Goal: Transaction & Acquisition: Purchase product/service

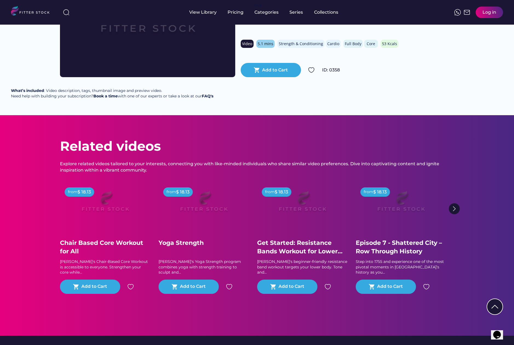
click at [397, 79] on div "Back from $ 18.13 Tabata Blast Trainer Tom Tom's Tabata Blast is a high-intensi…" at bounding box center [257, 34] width 514 height 162
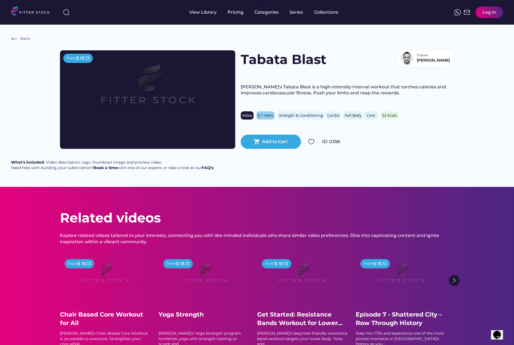
scroll to position [0, 0]
click at [33, 13] on img at bounding box center [32, 11] width 43 height 11
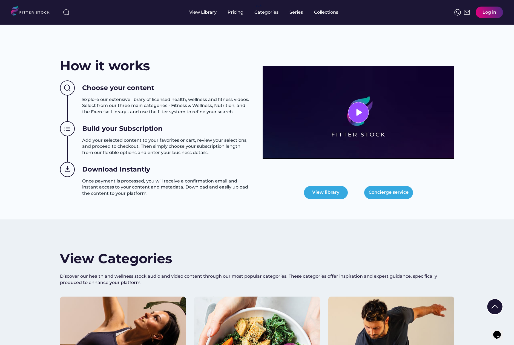
scroll to position [193, 0]
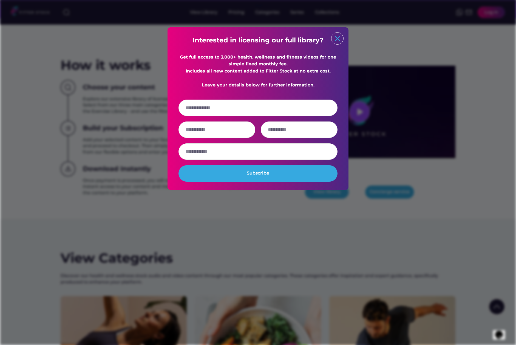
click at [339, 40] on text "close" at bounding box center [337, 39] width 8 height 8
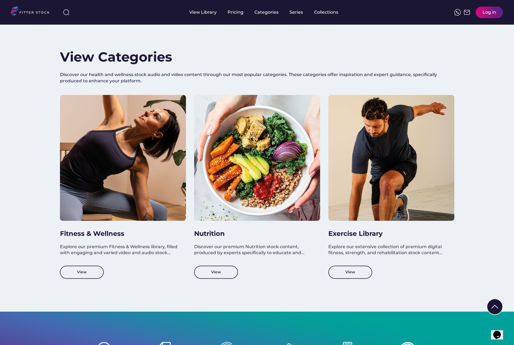
scroll to position [394, 0]
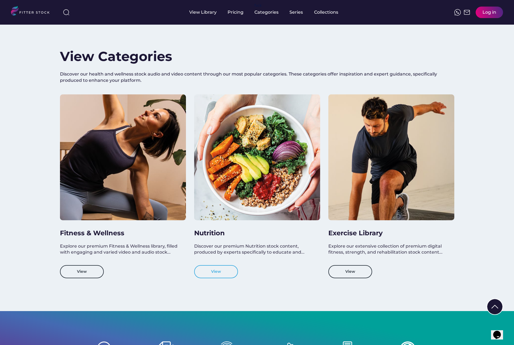
click at [217, 270] on button "View" at bounding box center [216, 271] width 44 height 13
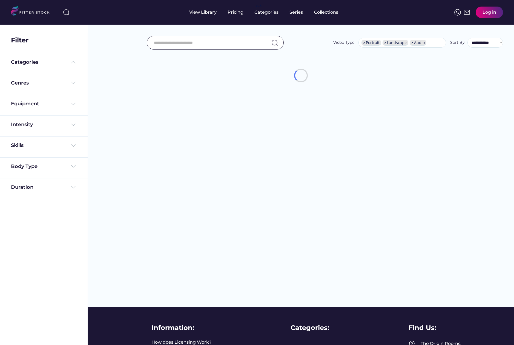
select select "**********"
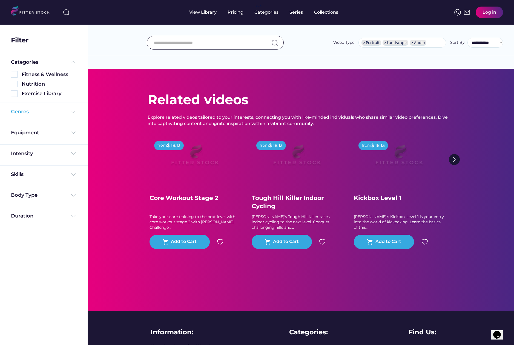
click at [74, 113] on img at bounding box center [73, 112] width 7 height 7
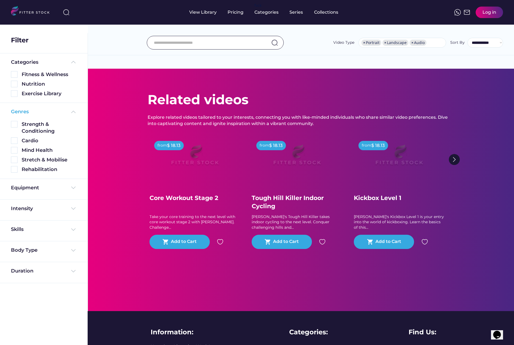
click at [74, 113] on img at bounding box center [73, 112] width 7 height 7
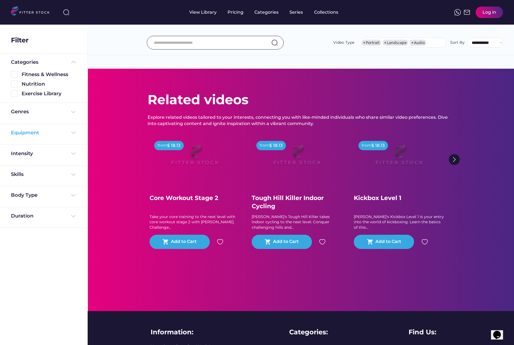
click at [76, 135] on img at bounding box center [73, 133] width 7 height 7
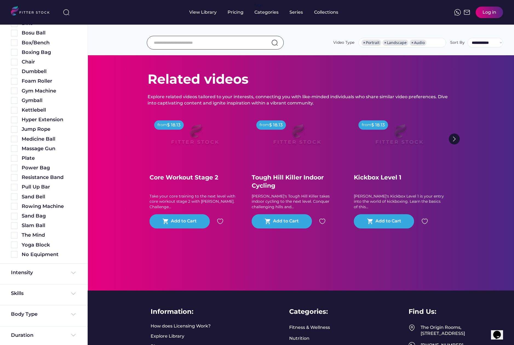
scroll to position [21, 0]
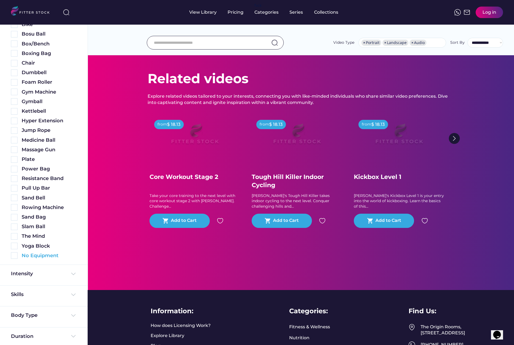
click at [15, 254] on img at bounding box center [14, 256] width 7 height 7
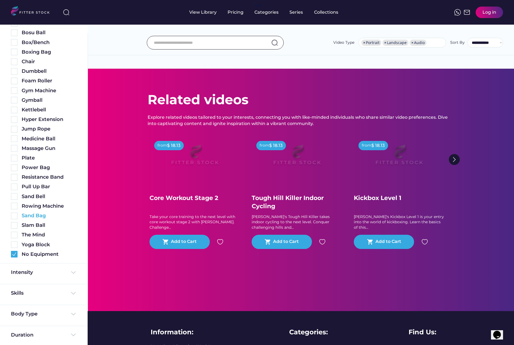
scroll to position [180, 0]
click at [71, 273] on img at bounding box center [73, 273] width 7 height 7
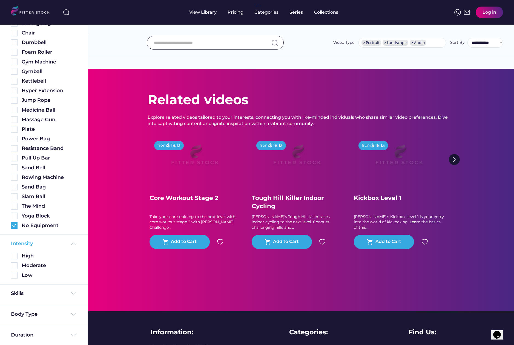
scroll to position [209, 0]
click at [16, 274] on img at bounding box center [14, 276] width 7 height 7
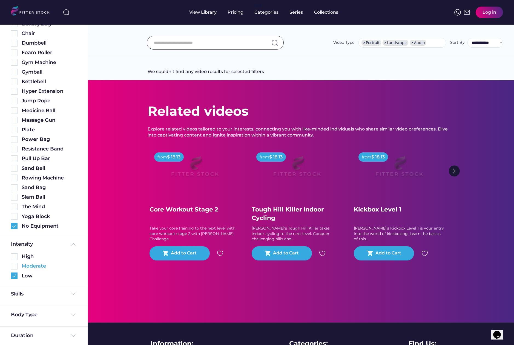
click at [15, 266] on img at bounding box center [14, 266] width 7 height 7
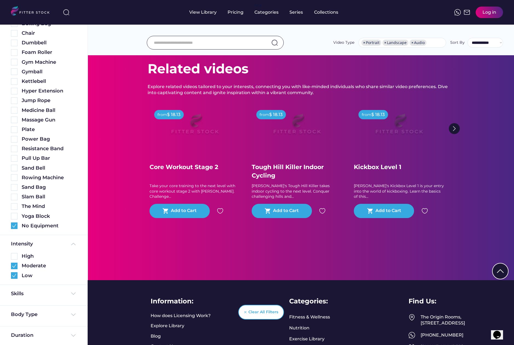
scroll to position [47, 0]
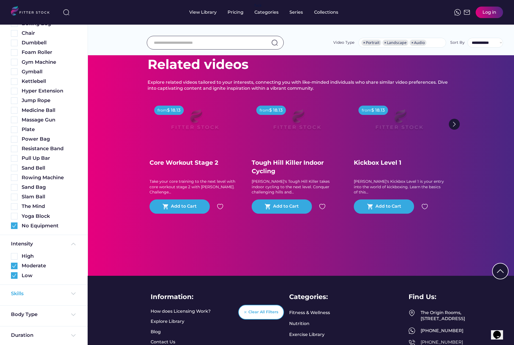
click at [71, 292] on img at bounding box center [73, 294] width 7 height 7
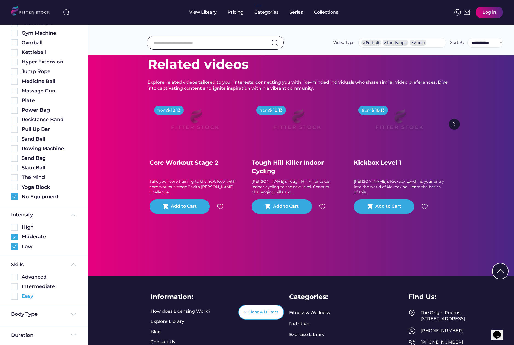
scroll to position [238, 0]
click at [14, 294] on img at bounding box center [14, 297] width 7 height 7
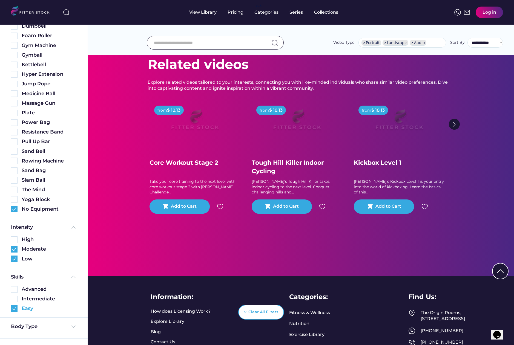
scroll to position [0, 0]
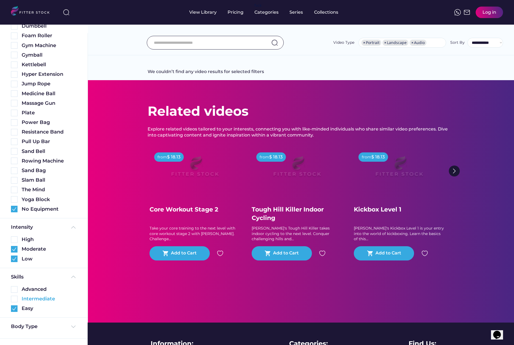
click at [14, 296] on img at bounding box center [14, 299] width 7 height 7
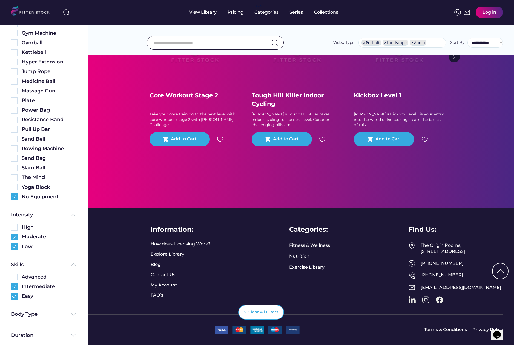
scroll to position [250, 0]
click at [74, 314] on img at bounding box center [73, 315] width 7 height 7
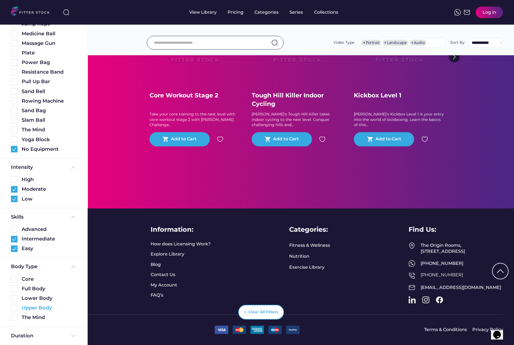
click at [15, 306] on img at bounding box center [14, 308] width 7 height 7
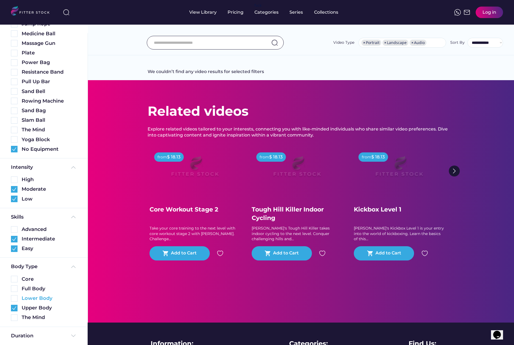
click at [15, 296] on img at bounding box center [14, 299] width 7 height 7
click at [14, 286] on img at bounding box center [14, 289] width 7 height 7
click at [13, 277] on img at bounding box center [14, 279] width 7 height 7
click at [14, 317] on img at bounding box center [14, 318] width 7 height 7
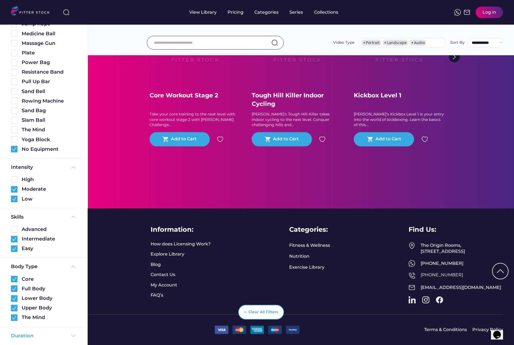
scroll to position [119, 0]
click at [71, 334] on img at bounding box center [73, 336] width 7 height 7
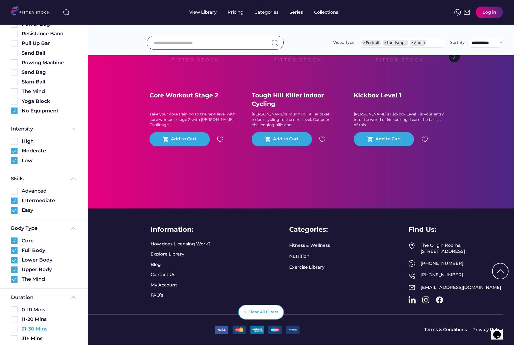
click at [13, 327] on img at bounding box center [14, 329] width 7 height 7
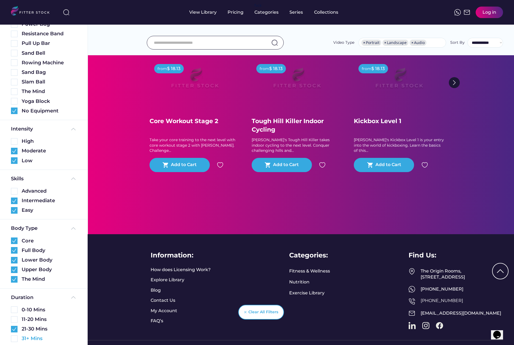
click at [13, 338] on img at bounding box center [14, 339] width 7 height 7
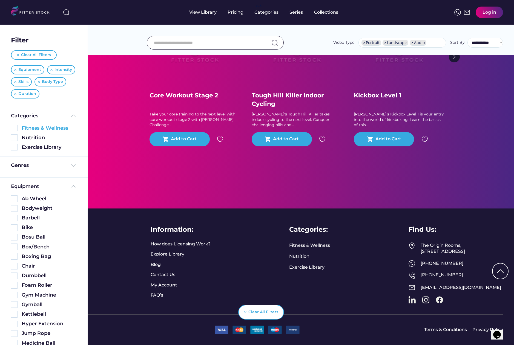
click at [14, 127] on img at bounding box center [14, 128] width 7 height 7
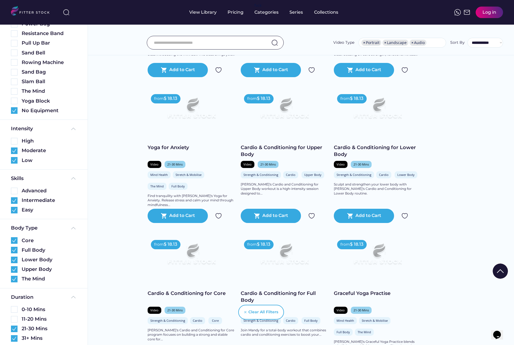
scroll to position [348, 0]
click at [14, 190] on img at bounding box center [14, 191] width 7 height 7
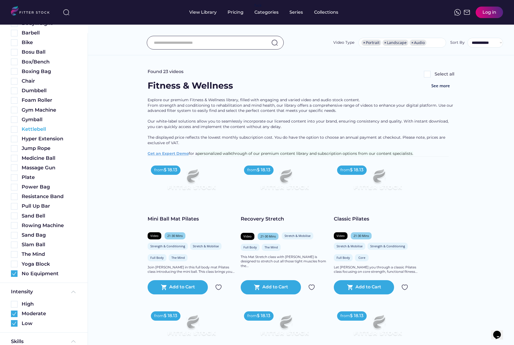
scroll to position [188, 0]
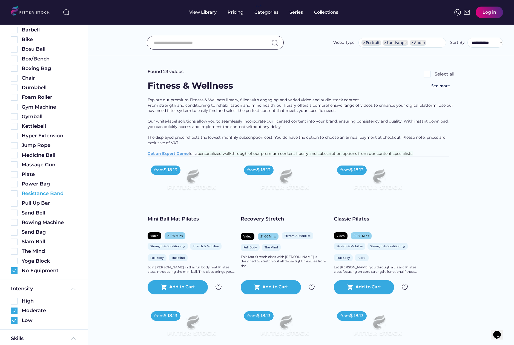
click at [14, 193] on img at bounding box center [14, 194] width 7 height 7
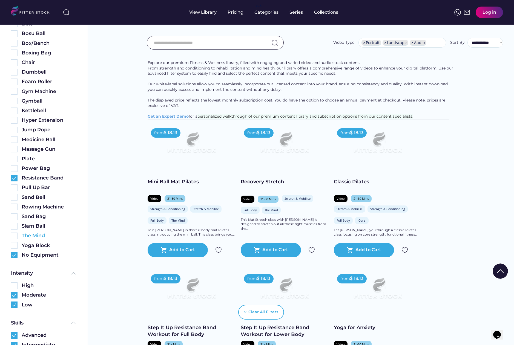
scroll to position [205, 0]
click at [13, 233] on img at bounding box center [14, 235] width 7 height 7
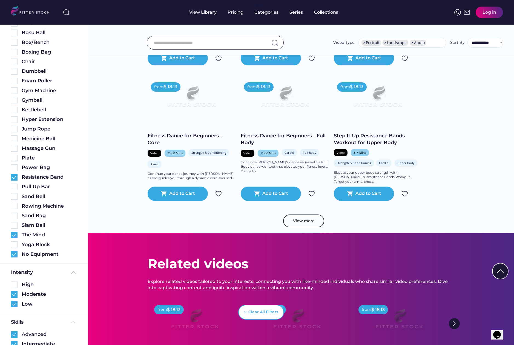
scroll to position [893, 0]
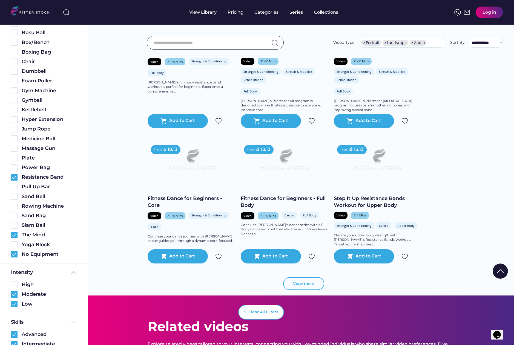
click at [298, 287] on button "View more" at bounding box center [303, 283] width 41 height 13
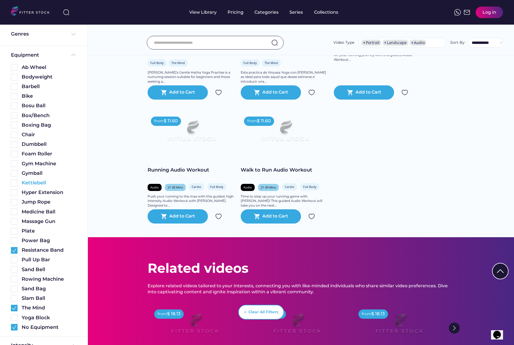
scroll to position [131, 0]
click at [16, 222] on img at bounding box center [14, 222] width 7 height 7
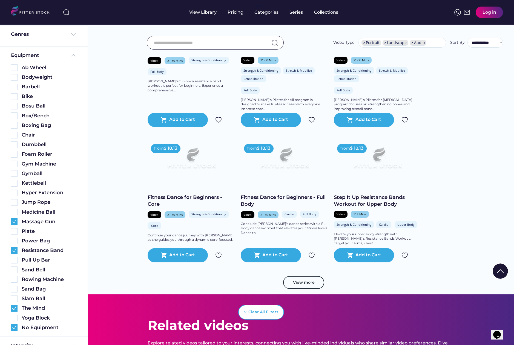
scroll to position [892, 0]
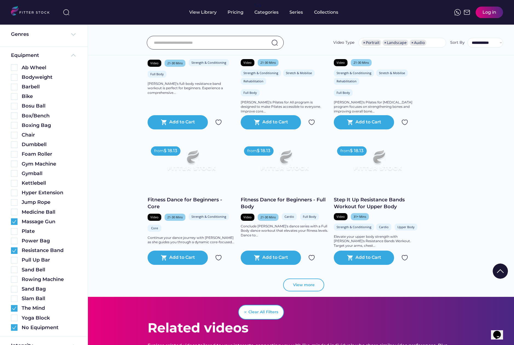
click at [307, 288] on button "View more" at bounding box center [303, 285] width 41 height 13
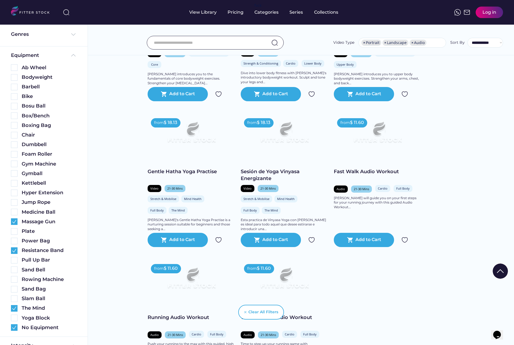
scroll to position [1191, 0]
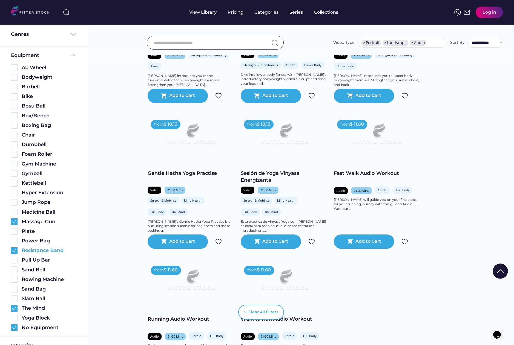
click at [15, 250] on img at bounding box center [14, 251] width 7 height 7
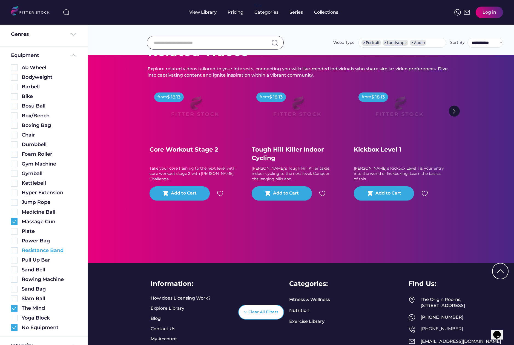
scroll to position [1189, 0]
click at [13, 305] on img at bounding box center [14, 308] width 7 height 7
click at [13, 327] on img at bounding box center [14, 328] width 7 height 7
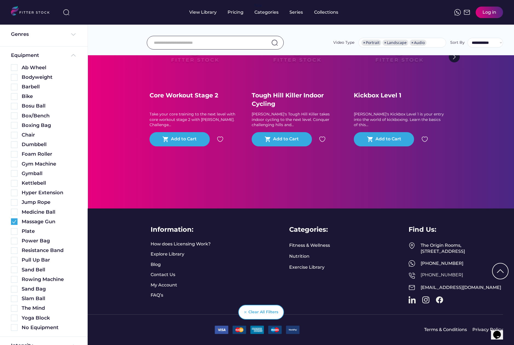
scroll to position [119, 0]
click at [265, 312] on div "Clear All Filters" at bounding box center [263, 312] width 30 height 5
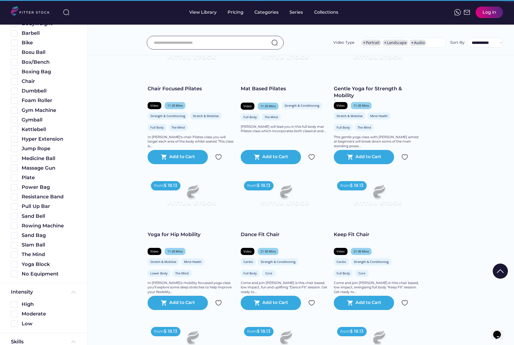
click at [246, 313] on div "Clear All Filters" at bounding box center [257, 312] width 27 height 27
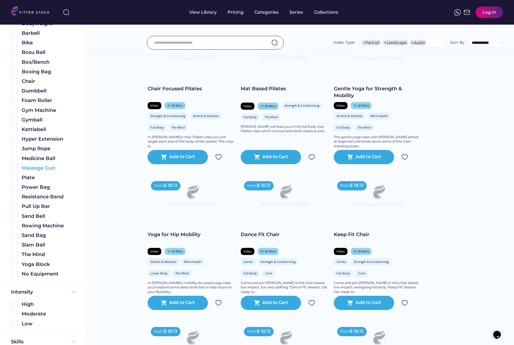
scroll to position [0, 0]
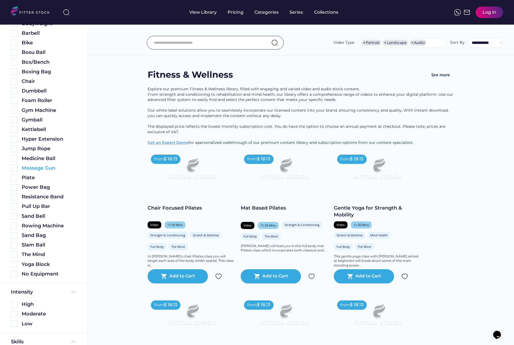
click at [14, 169] on img at bounding box center [14, 168] width 7 height 7
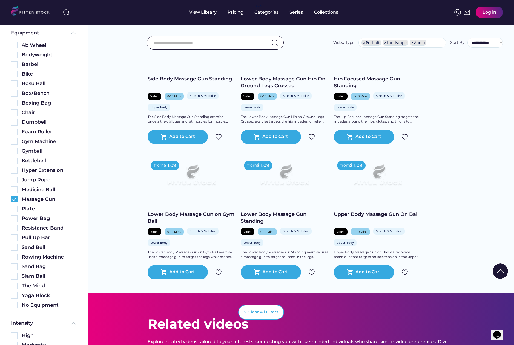
scroll to position [423, 0]
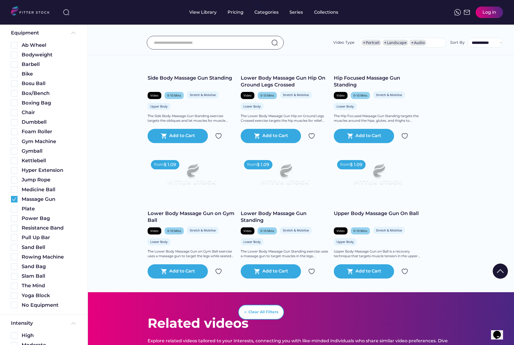
click at [297, 171] on img at bounding box center [285, 176] width 70 height 39
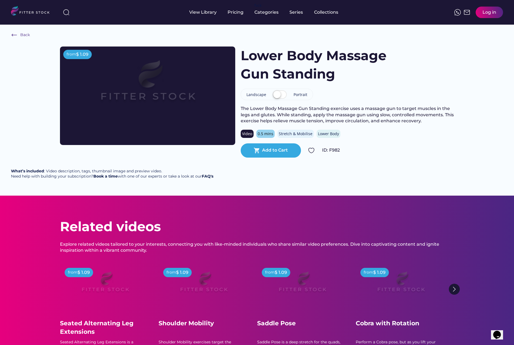
scroll to position [4, 0]
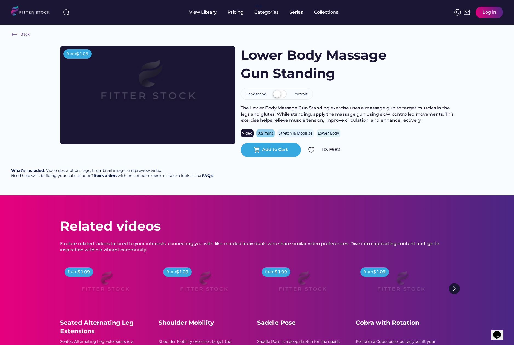
click at [275, 93] on label at bounding box center [279, 94] width 17 height 12
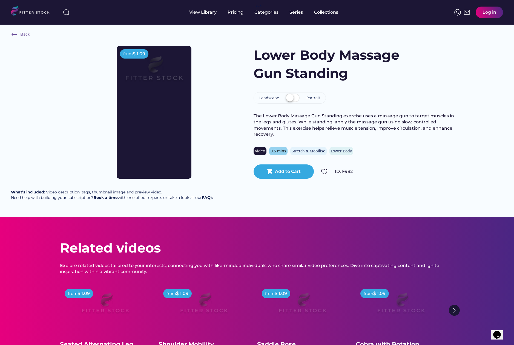
click at [296, 97] on label at bounding box center [292, 98] width 17 height 12
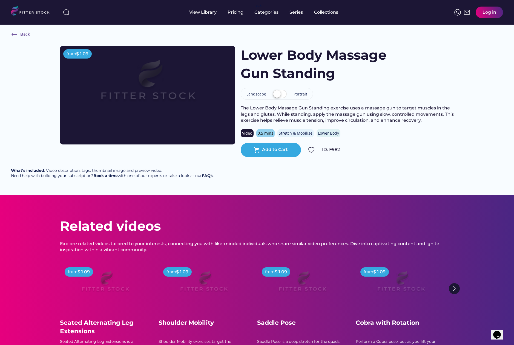
click at [21, 32] on div "Back" at bounding box center [20, 34] width 19 height 7
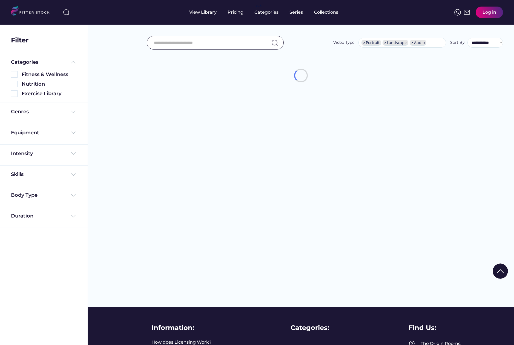
select select "**********"
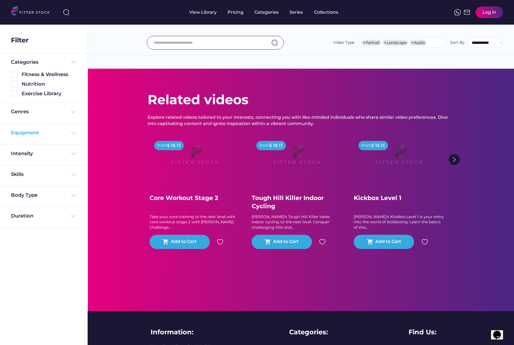
click at [71, 133] on img at bounding box center [73, 133] width 7 height 7
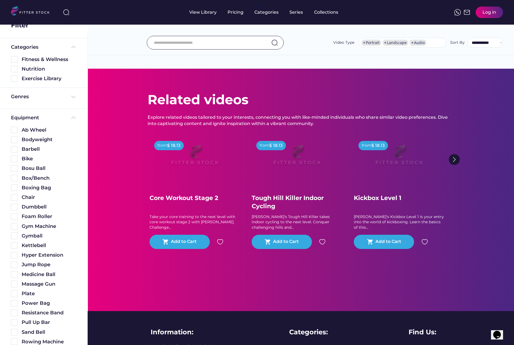
scroll to position [18, 0]
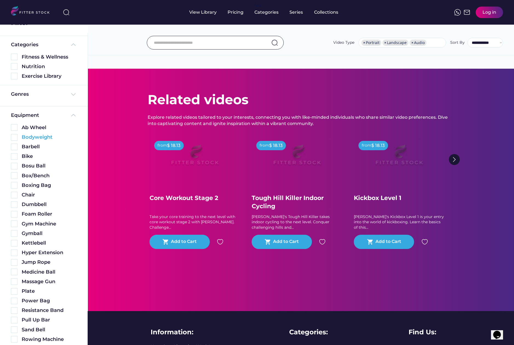
click at [18, 138] on div "Bodyweight" at bounding box center [44, 137] width 66 height 7
click at [13, 137] on img at bounding box center [14, 136] width 7 height 7
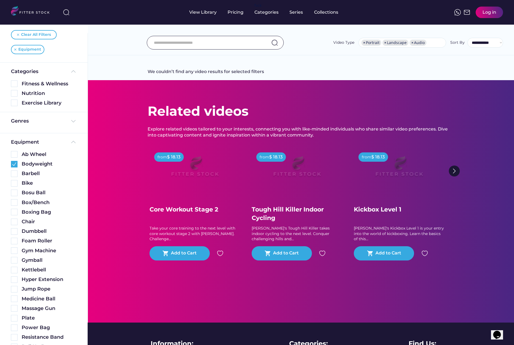
scroll to position [0, 0]
click at [14, 163] on img at bounding box center [14, 164] width 7 height 7
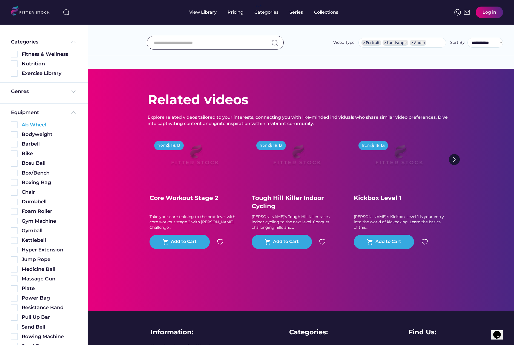
click at [16, 125] on img at bounding box center [14, 125] width 7 height 7
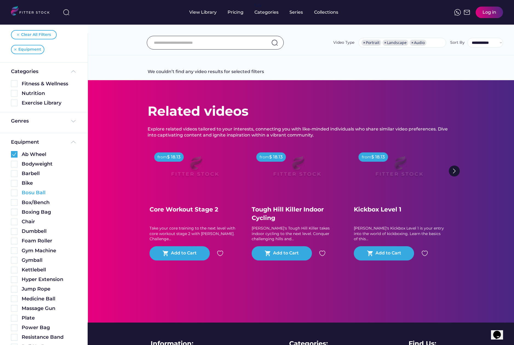
click at [38, 191] on div "Bosu Ball" at bounding box center [49, 193] width 55 height 7
click at [14, 231] on img at bounding box center [14, 231] width 7 height 7
click at [15, 159] on div "Bodyweight" at bounding box center [44, 163] width 66 height 10
click at [11, 153] on div "Equipment Ab Wheel Bodyweight Barbell Bike Bosu Ball Box/Bench Boxing Bag Chair…" at bounding box center [44, 278] width 88 height 291
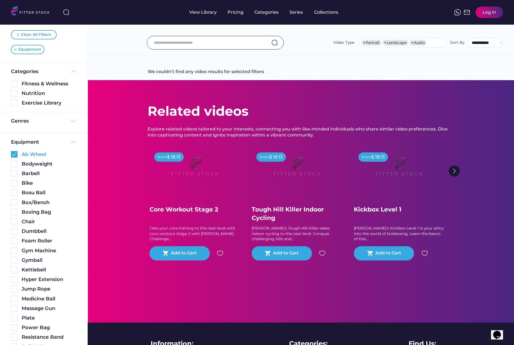
click at [16, 155] on img at bounding box center [14, 154] width 7 height 7
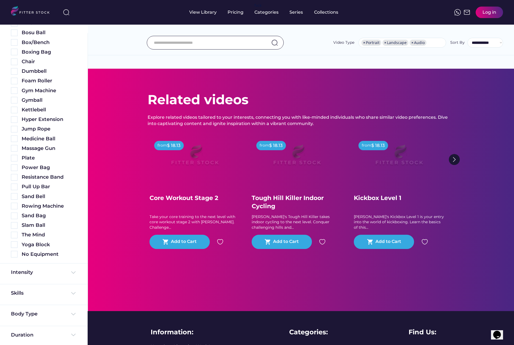
scroll to position [151, 0]
click at [15, 253] on img at bounding box center [14, 254] width 7 height 7
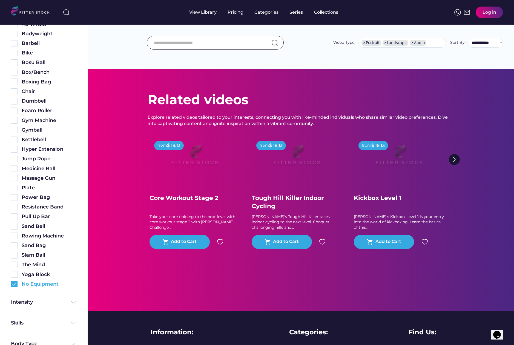
click at [16, 283] on img at bounding box center [14, 284] width 7 height 7
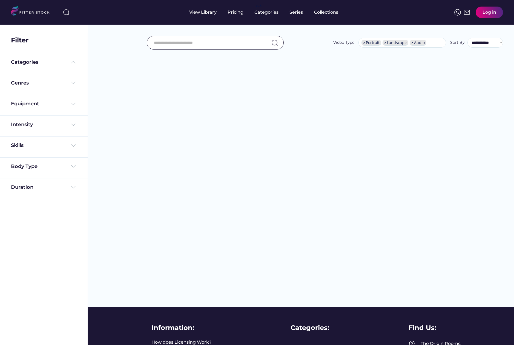
select select "**********"
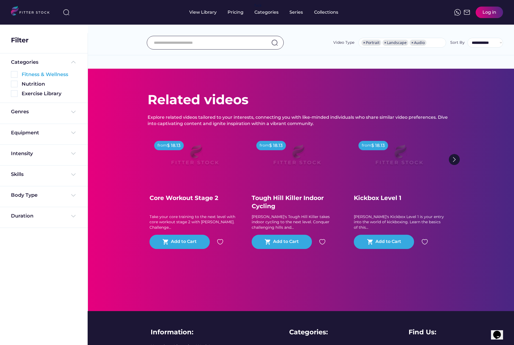
click at [15, 75] on img at bounding box center [14, 74] width 7 height 7
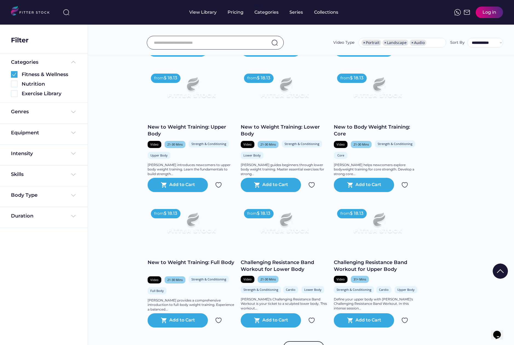
scroll to position [823, 0]
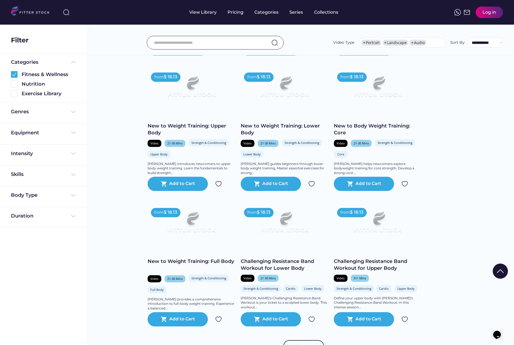
click at [198, 237] on img at bounding box center [191, 224] width 70 height 39
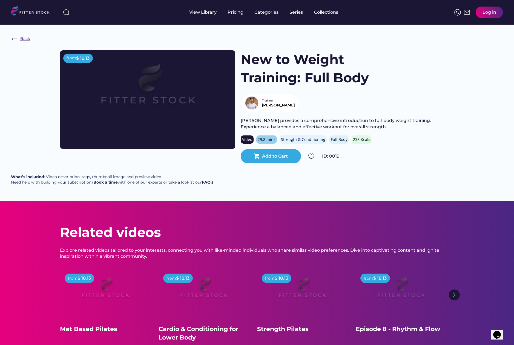
click at [22, 37] on div "Back" at bounding box center [25, 38] width 10 height 5
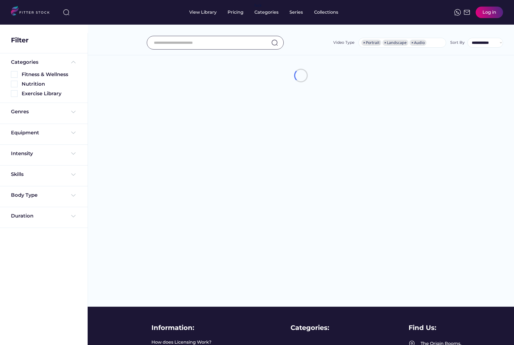
select select "**********"
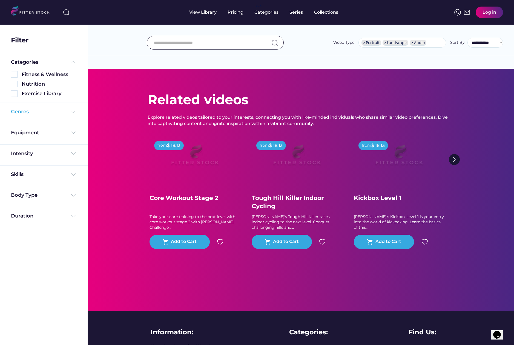
click at [65, 113] on div "Genres" at bounding box center [44, 111] width 66 height 7
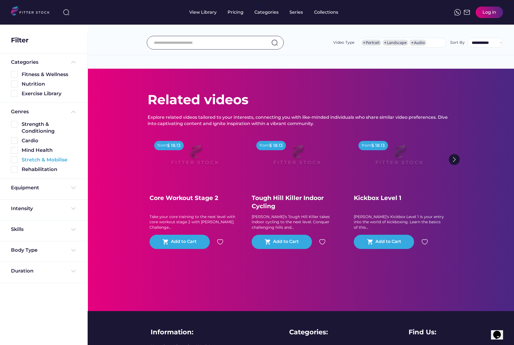
click at [15, 158] on img at bounding box center [14, 160] width 7 height 7
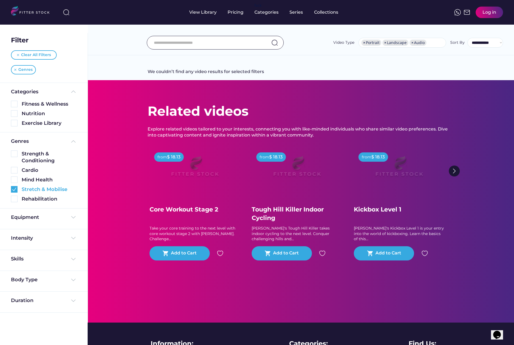
click at [12, 189] on img at bounding box center [14, 189] width 7 height 7
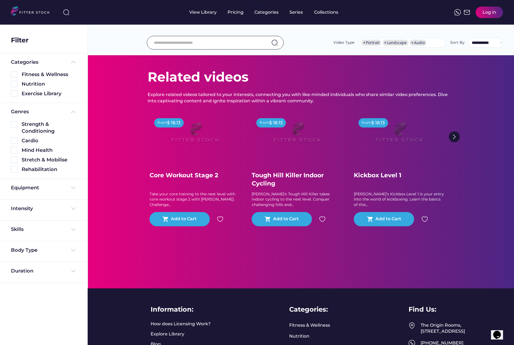
scroll to position [24, 0]
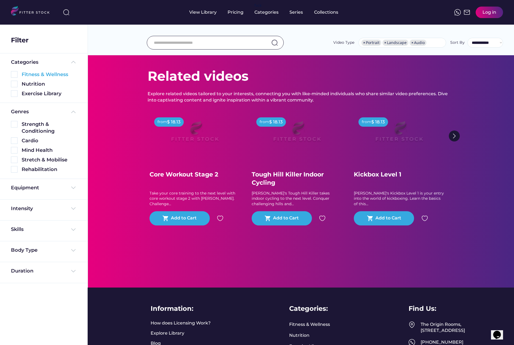
click at [13, 71] on img at bounding box center [14, 74] width 7 height 7
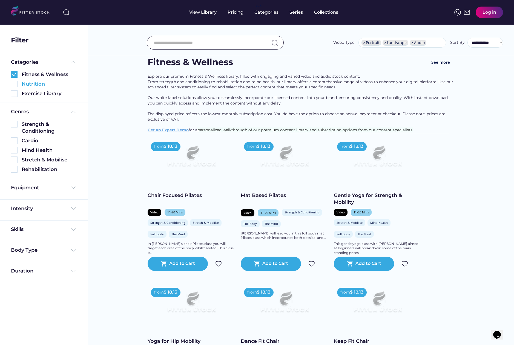
scroll to position [0, 0]
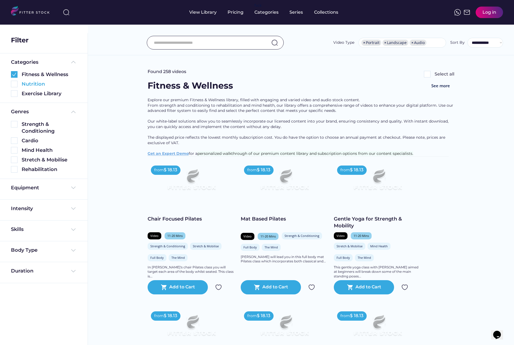
click at [16, 84] on img at bounding box center [14, 84] width 7 height 7
click at [14, 94] on img at bounding box center [14, 93] width 7 height 7
click at [15, 93] on img at bounding box center [14, 93] width 7 height 7
click at [14, 84] on img at bounding box center [14, 84] width 7 height 7
click at [13, 74] on img at bounding box center [14, 74] width 7 height 7
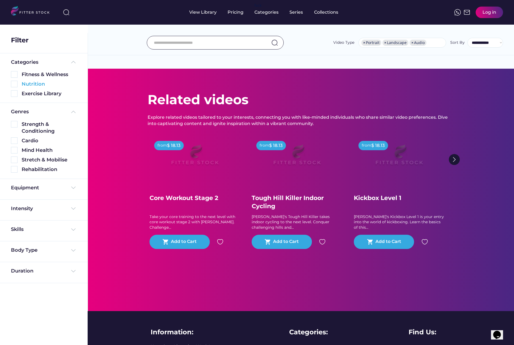
click at [14, 85] on img at bounding box center [14, 84] width 7 height 7
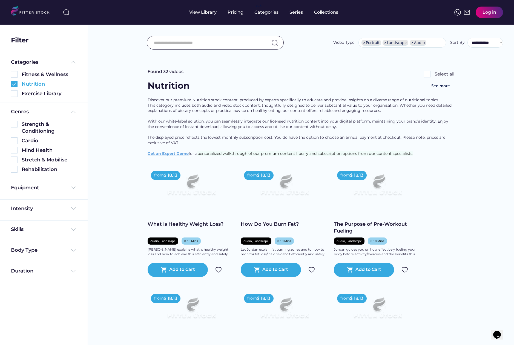
click at [14, 85] on img at bounding box center [14, 84] width 7 height 7
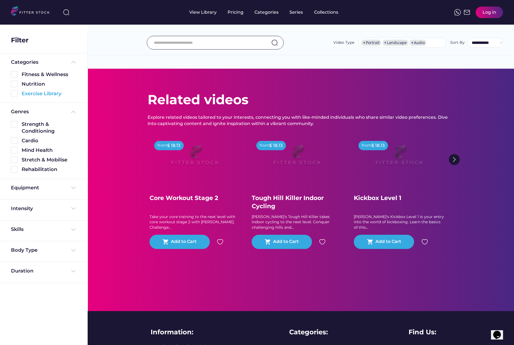
click at [14, 92] on img at bounding box center [14, 93] width 7 height 7
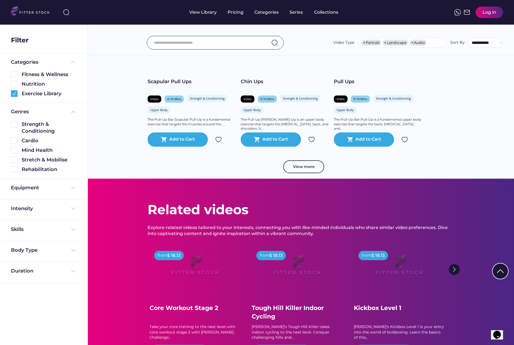
scroll to position [962, 0]
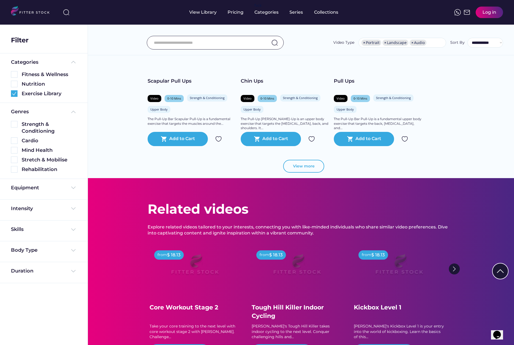
click at [307, 165] on button "View more" at bounding box center [303, 166] width 41 height 13
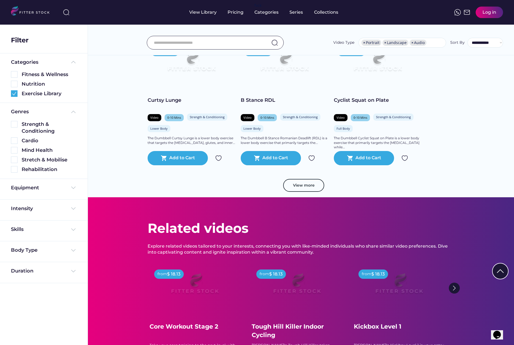
scroll to position [1894, 0]
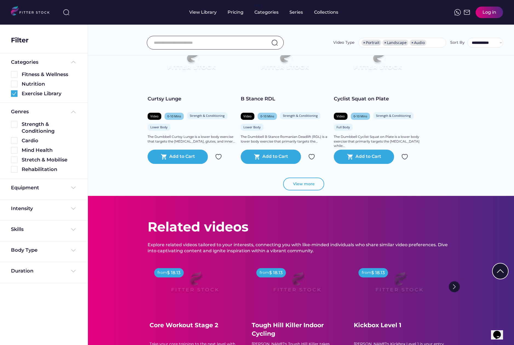
click at [305, 183] on button "View more" at bounding box center [303, 184] width 41 height 13
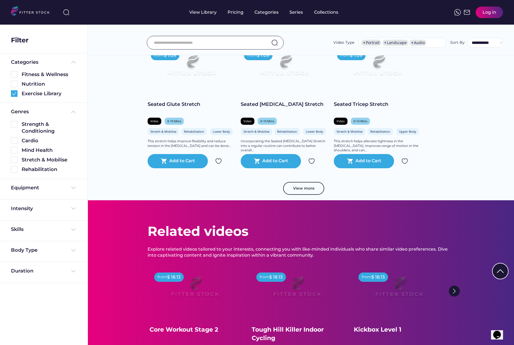
scroll to position [2836, 0]
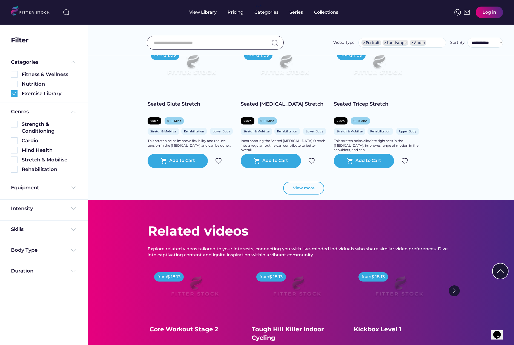
click at [304, 189] on button "View more" at bounding box center [303, 188] width 41 height 13
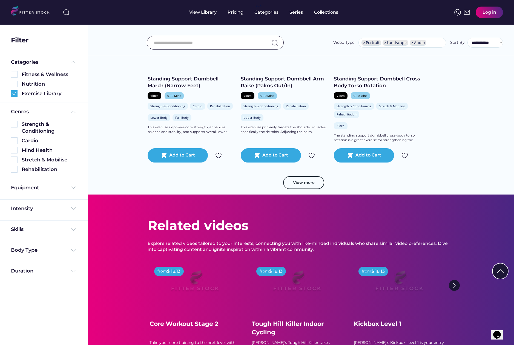
scroll to position [3856, 0]
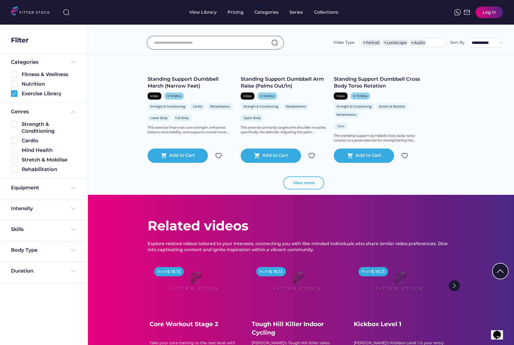
click at [306, 183] on button "View more" at bounding box center [303, 183] width 41 height 13
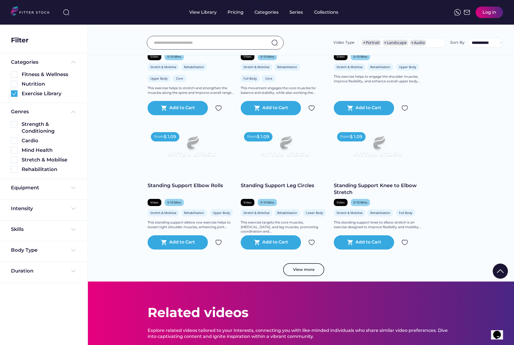
scroll to position [4785, 0]
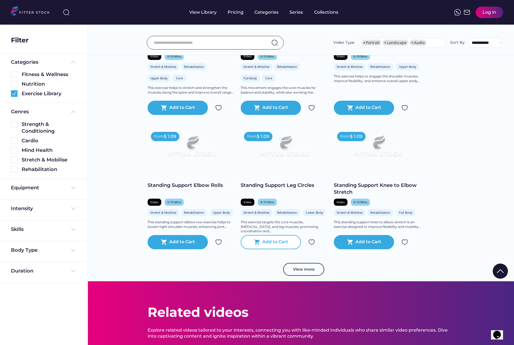
click at [269, 243] on div "Add to Cart" at bounding box center [275, 242] width 26 height 7
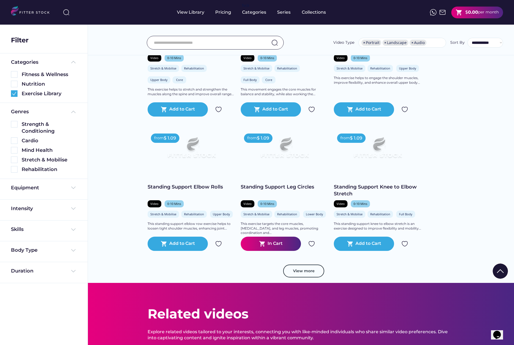
click at [270, 241] on div "In Cart" at bounding box center [275, 244] width 15 height 7
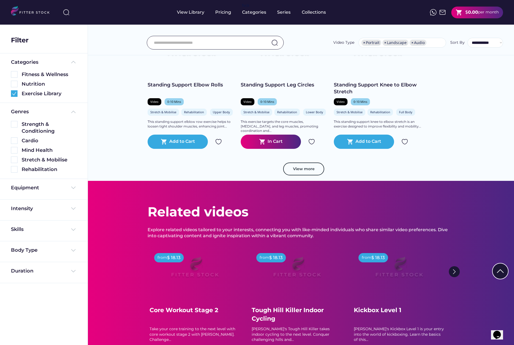
scroll to position [4885, 0]
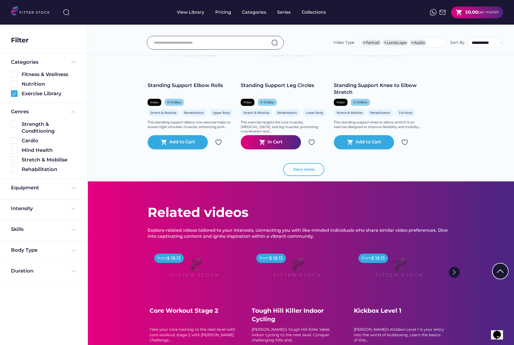
click at [304, 167] on button "View more" at bounding box center [303, 169] width 41 height 13
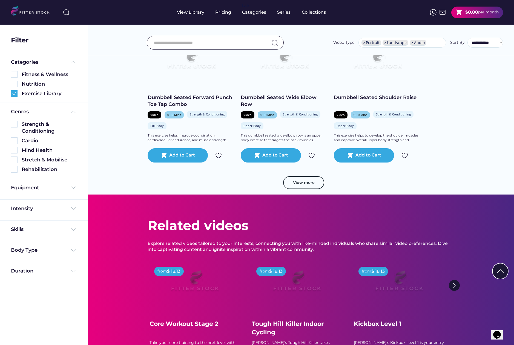
scroll to position [5868, 0]
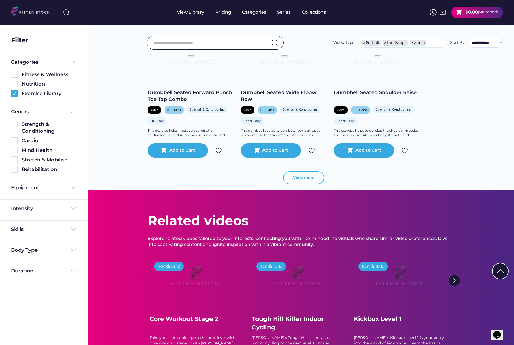
click at [305, 177] on button "View more" at bounding box center [303, 177] width 41 height 13
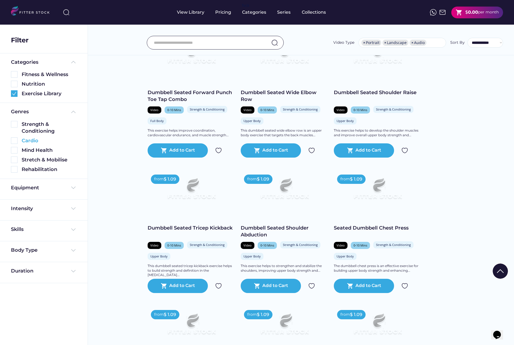
drag, startPoint x: 72, startPoint y: 211, endPoint x: 72, endPoint y: 208, distance: 3.3
click at [72, 212] on div "Intensity" at bounding box center [44, 210] width 66 height 10
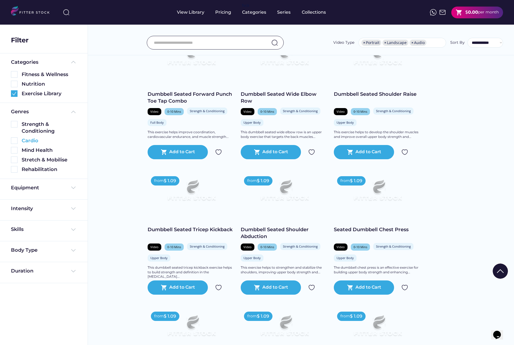
click at [72, 208] on img at bounding box center [73, 208] width 7 height 7
click at [72, 233] on div "Moderate" at bounding box center [49, 230] width 55 height 7
click at [15, 221] on img at bounding box center [14, 221] width 7 height 7
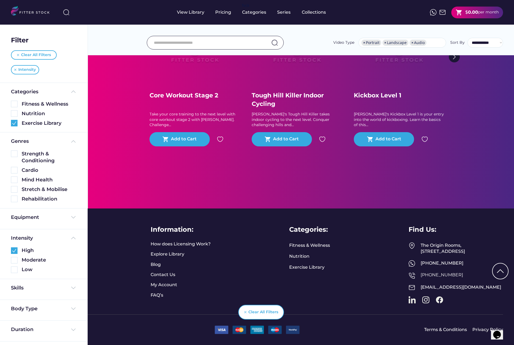
click at [15, 260] on img at bounding box center [14, 260] width 7 height 7
click at [14, 259] on img at bounding box center [14, 260] width 7 height 7
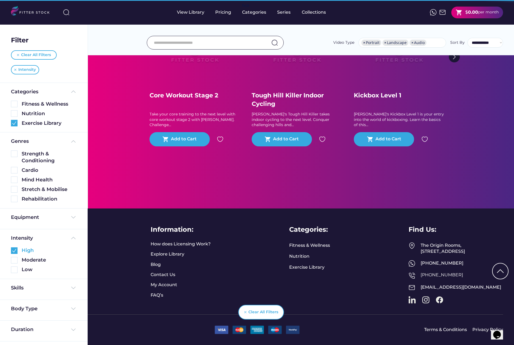
drag, startPoint x: 13, startPoint y: 251, endPoint x: 14, endPoint y: 260, distance: 9.6
click at [13, 251] on img at bounding box center [14, 251] width 7 height 7
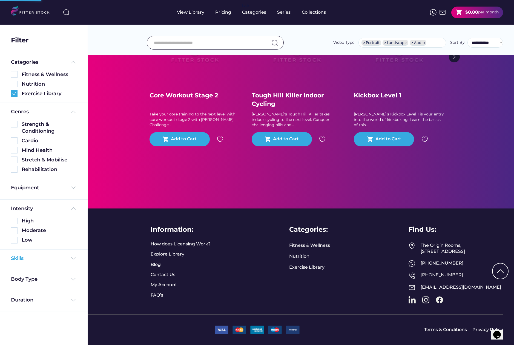
click at [14, 260] on div "Skills" at bounding box center [18, 258] width 14 height 7
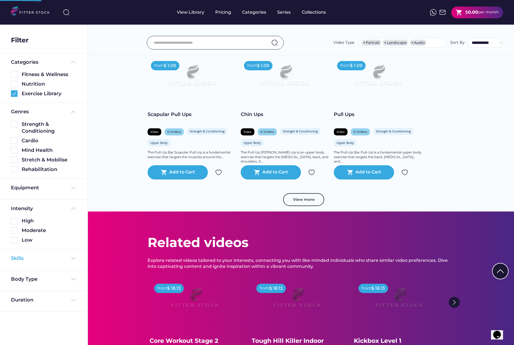
click at [17, 250] on div "Skills" at bounding box center [44, 260] width 88 height 21
click at [15, 123] on img at bounding box center [14, 124] width 7 height 7
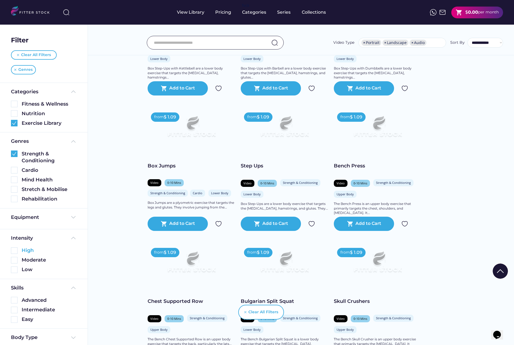
scroll to position [471, 0]
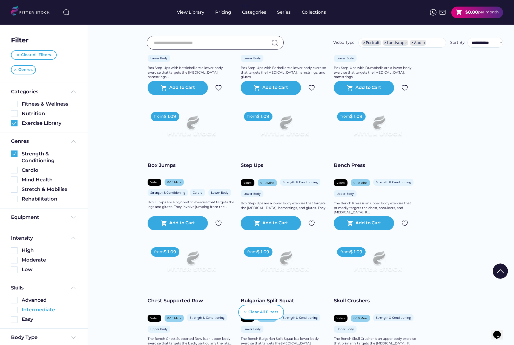
click at [17, 309] on img at bounding box center [14, 310] width 7 height 7
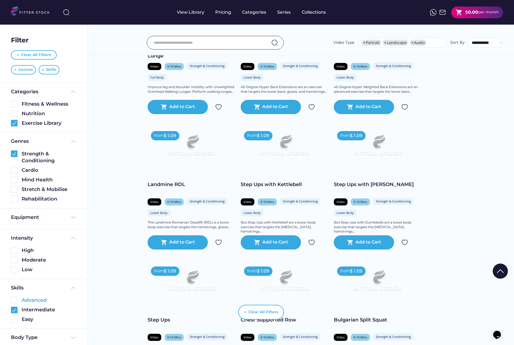
click at [15, 299] on img at bounding box center [14, 300] width 7 height 7
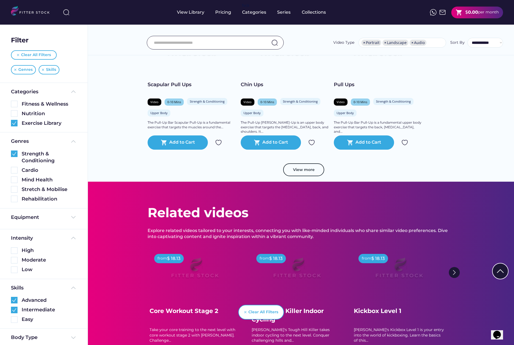
scroll to position [959, 0]
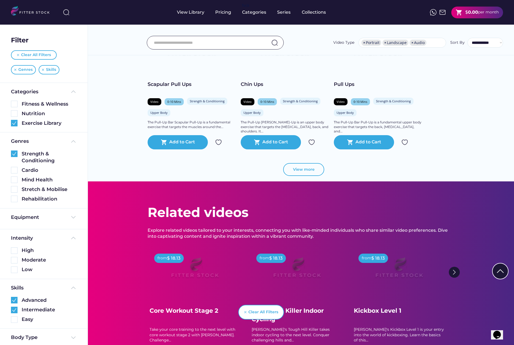
click at [296, 163] on button "View more" at bounding box center [303, 169] width 41 height 13
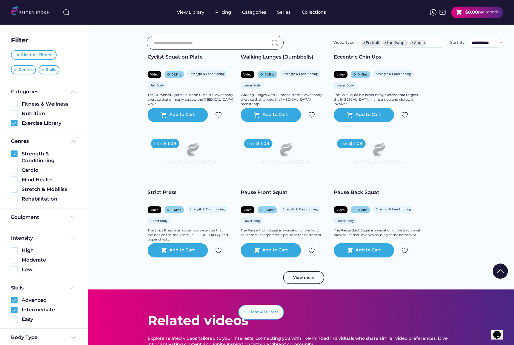
scroll to position [1800, 0]
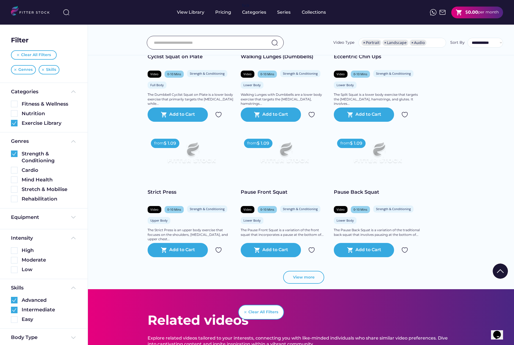
click at [309, 279] on button "View more" at bounding box center [303, 277] width 41 height 13
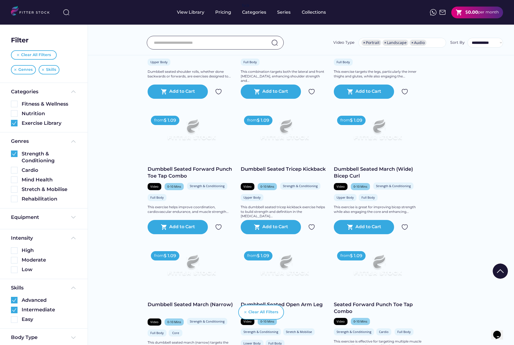
scroll to position [0, 0]
click at [13, 152] on img at bounding box center [14, 154] width 7 height 7
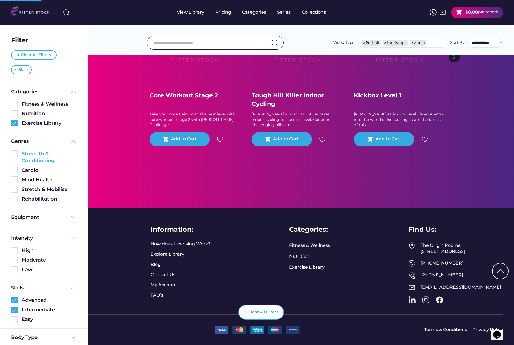
click at [16, 169] on img at bounding box center [14, 170] width 7 height 7
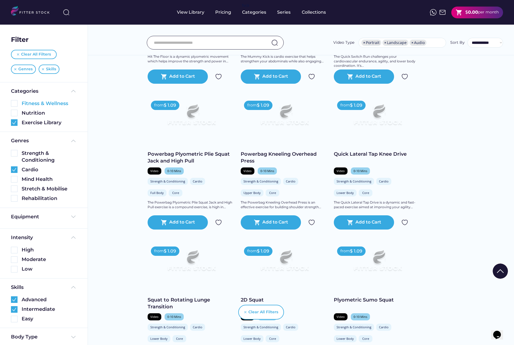
scroll to position [805, 0]
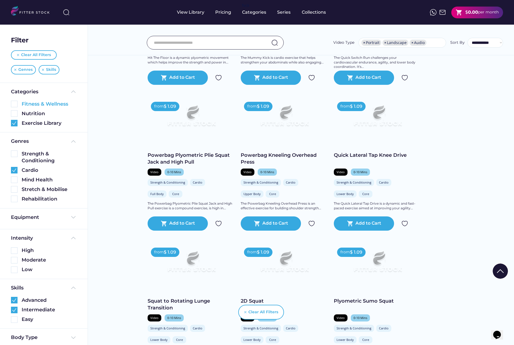
click at [16, 101] on img at bounding box center [14, 104] width 7 height 7
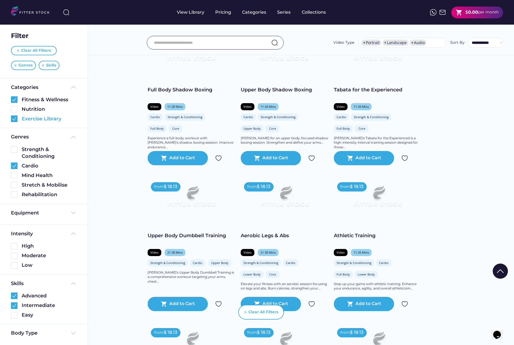
scroll to position [3, 0]
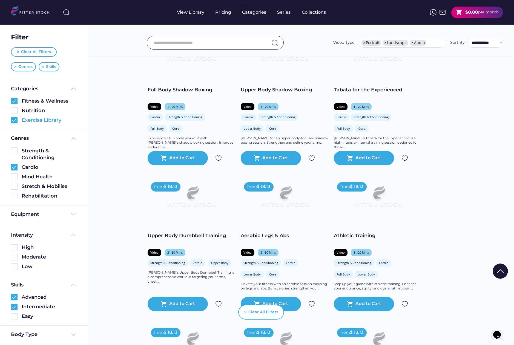
click at [15, 120] on img at bounding box center [14, 120] width 7 height 7
